Goal: Task Accomplishment & Management: Use online tool/utility

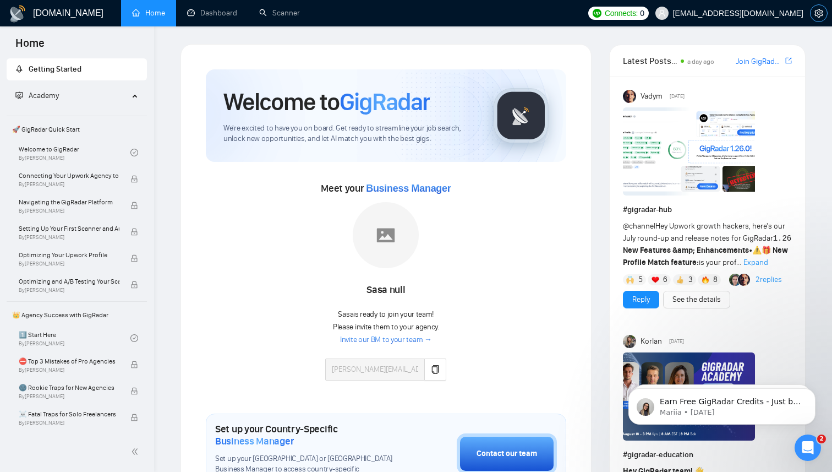
click at [821, 16] on icon "setting" at bounding box center [819, 13] width 8 height 9
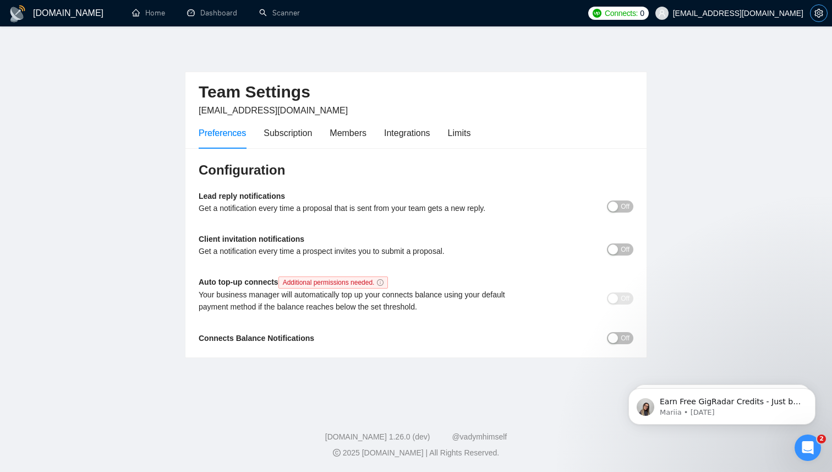
click at [821, 16] on icon "setting" at bounding box center [819, 13] width 8 height 9
click at [138, 13] on link "Home" at bounding box center [148, 12] width 33 height 9
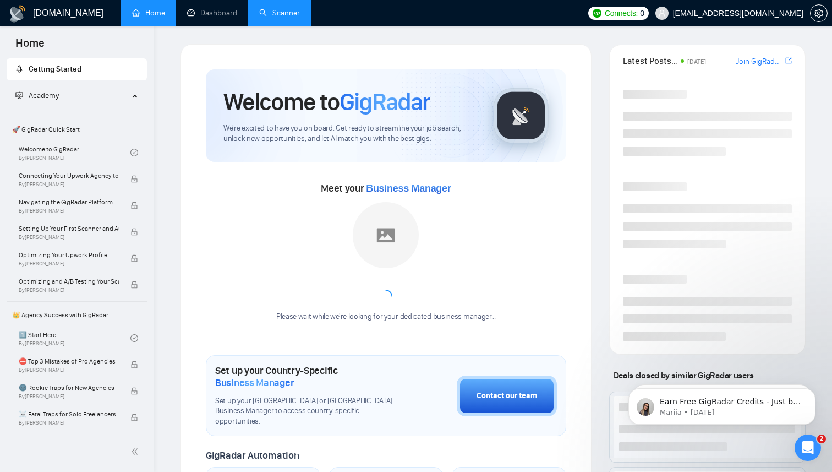
click at [283, 18] on link "Scanner" at bounding box center [279, 12] width 41 height 9
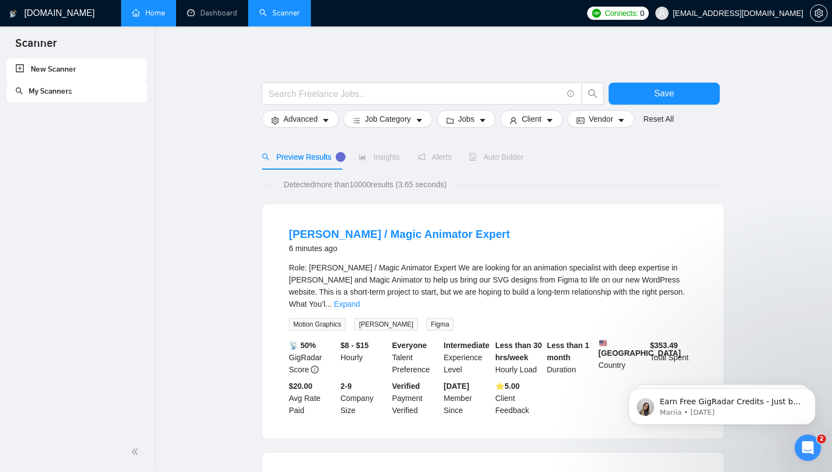
click at [56, 95] on link "My Scanners" at bounding box center [43, 90] width 57 height 9
click at [154, 15] on link "Home" at bounding box center [148, 12] width 33 height 9
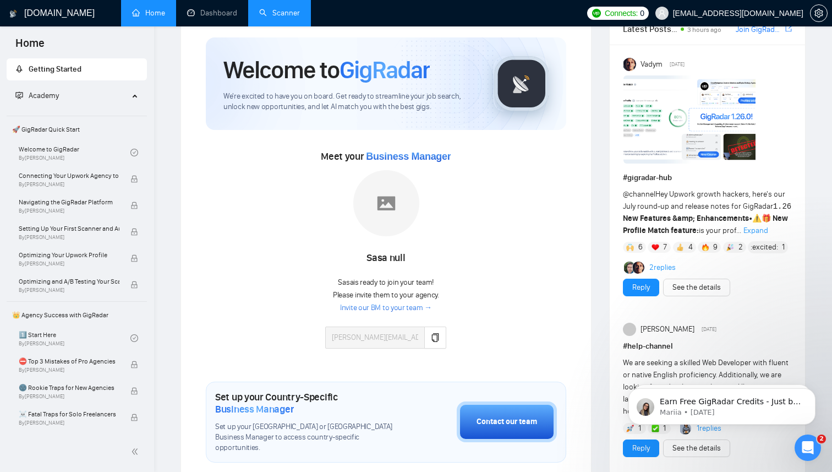
scroll to position [35, 0]
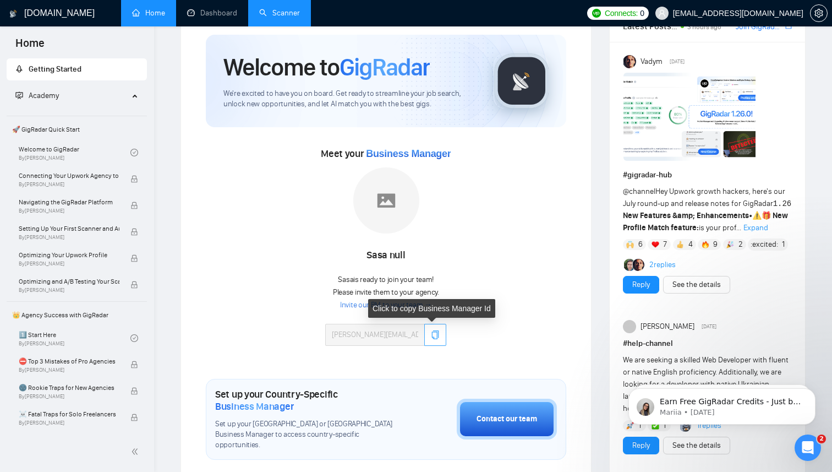
click at [434, 335] on icon "copy" at bounding box center [435, 334] width 9 height 9
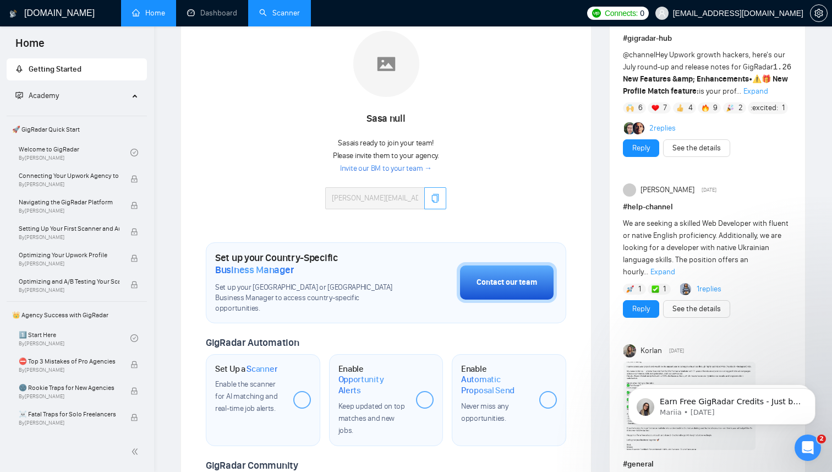
scroll to position [0, 0]
